Goal: Check status

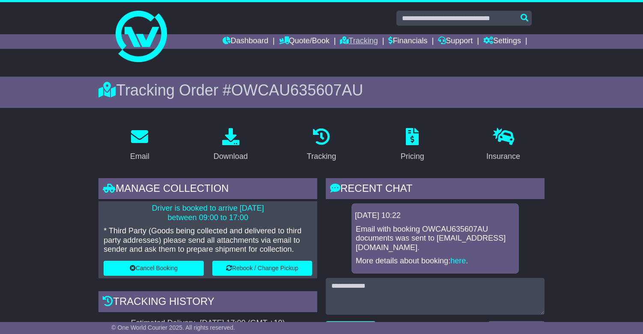
click at [350, 43] on link "Tracking" at bounding box center [359, 41] width 38 height 15
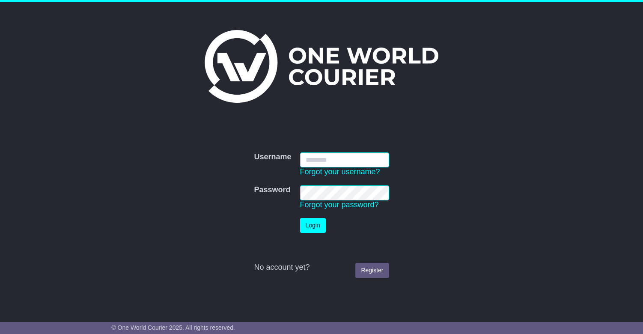
type input "**********"
click at [313, 225] on button "Login" at bounding box center [313, 225] width 26 height 15
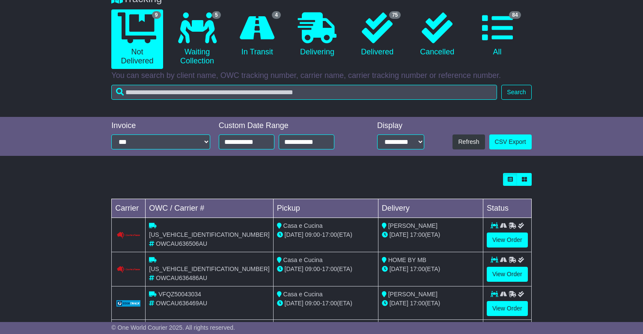
scroll to position [84, 0]
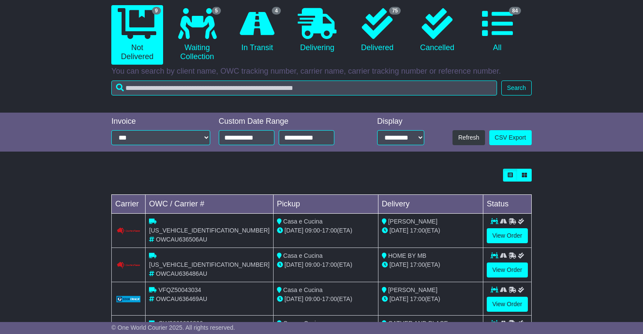
click at [195, 227] on span "[US_VEHICLE_IDENTIFICATION_NUMBER]" at bounding box center [209, 230] width 120 height 7
copy span "[US_VEHICLE_IDENTIFICATION_NUMBER]"
